Goal: Navigation & Orientation: Go to known website

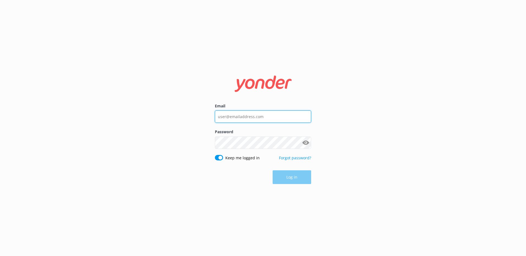
type input "[EMAIL_ADDRESS][DOMAIN_NAME]"
click at [294, 176] on button "Log in" at bounding box center [292, 178] width 39 height 14
